Goal: Find specific page/section: Find specific page/section

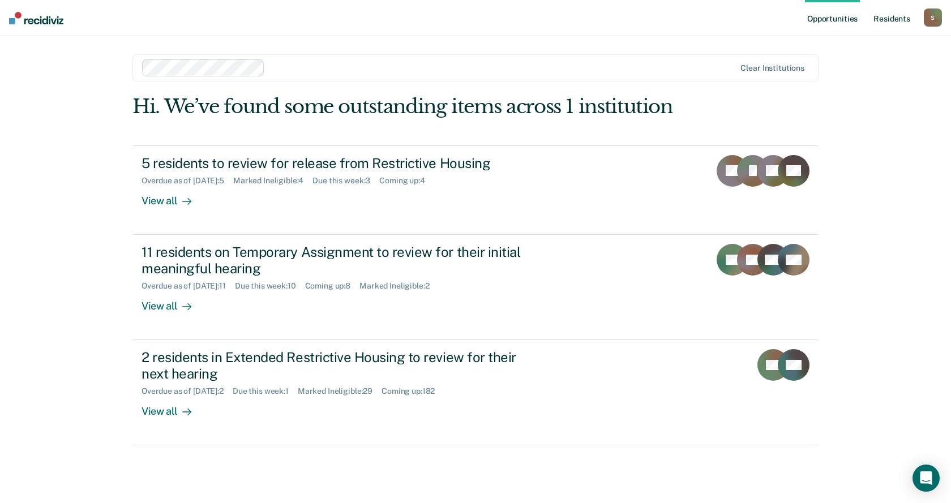
click at [889, 16] on link "Resident s" at bounding box center [891, 18] width 41 height 36
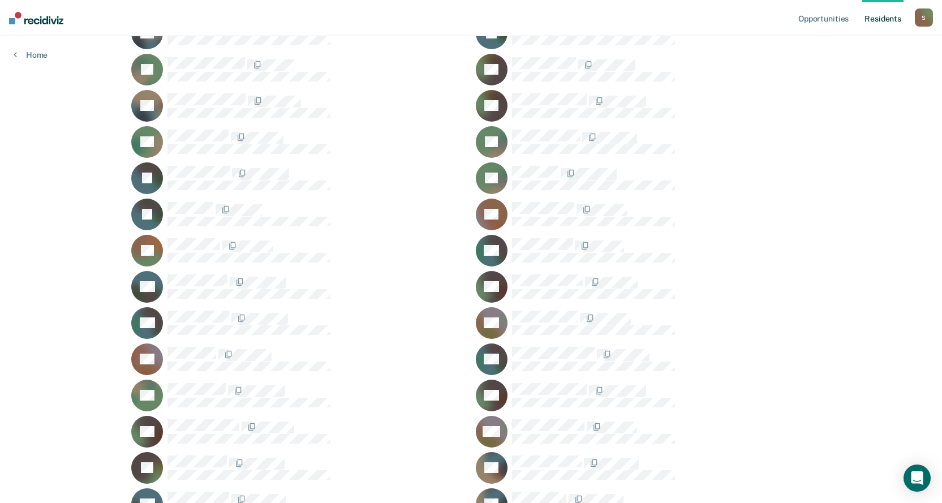
scroll to position [4685, 0]
